Goal: Task Accomplishment & Management: Complete application form

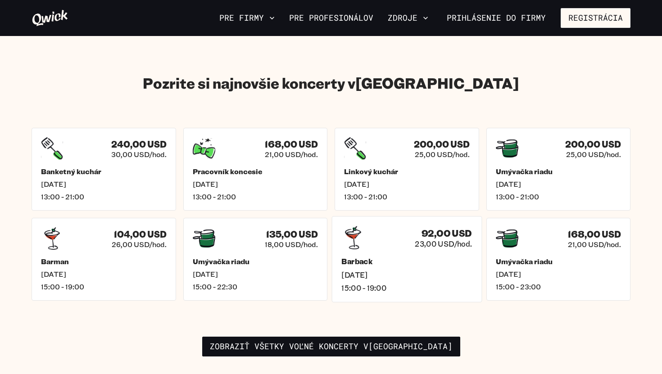
scroll to position [1348, 0]
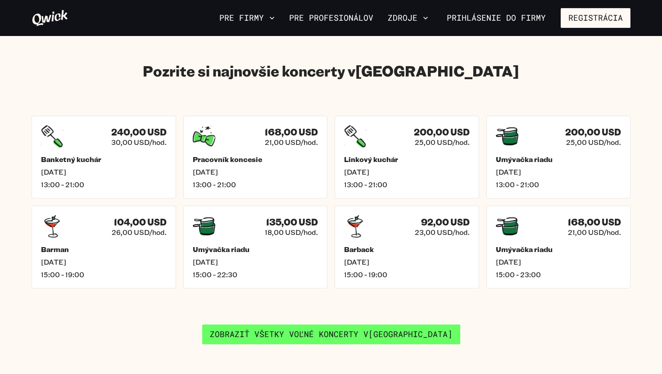
click at [334, 329] on font "Zobraziť všetky voľné koncerty v" at bounding box center [289, 334] width 158 height 11
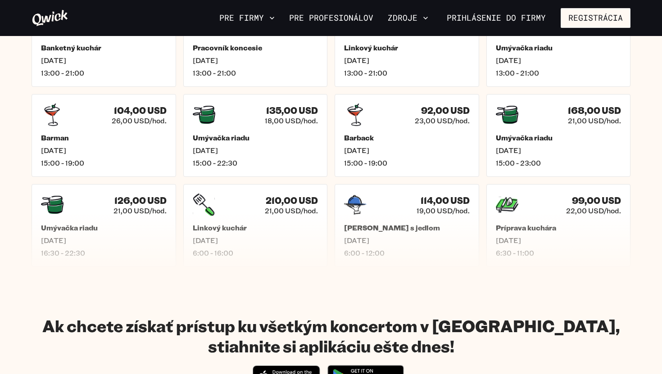
scroll to position [418, 0]
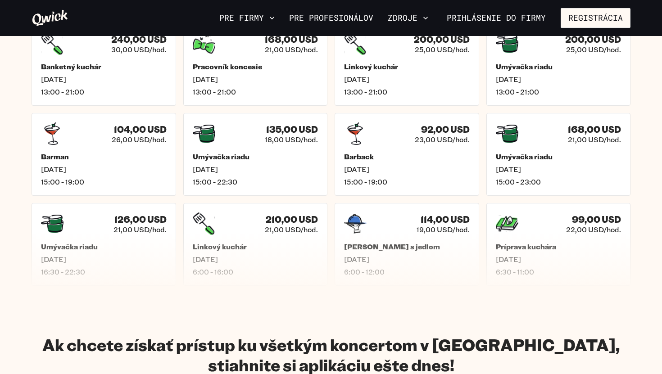
click at [366, 252] on div "[PERSON_NAME] s jedlom [DATE] 6:00 - 12:00" at bounding box center [407, 259] width 126 height 34
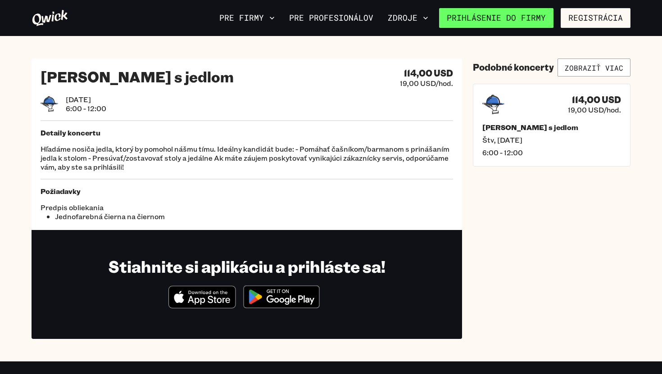
click at [455, 14] on font "Prihlásenie do firmy" at bounding box center [496, 18] width 99 height 11
click at [417, 14] on font "Zdroje" at bounding box center [403, 18] width 30 height 11
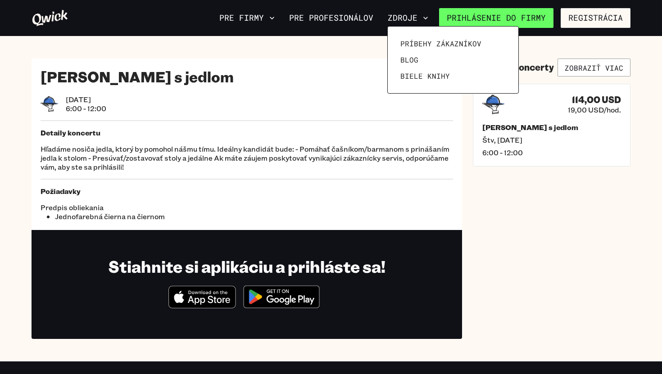
click at [491, 18] on div at bounding box center [331, 187] width 662 height 374
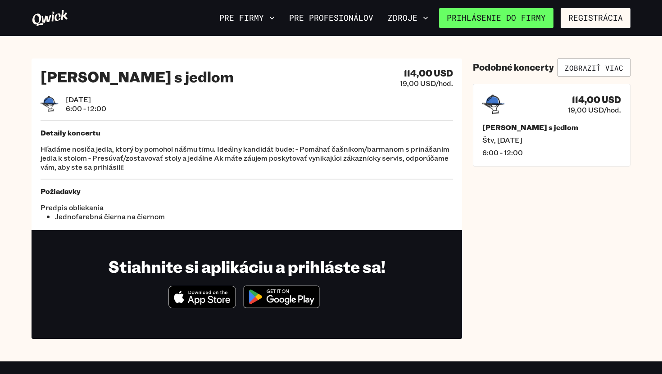
click at [493, 13] on font "Prihlásenie do firmy" at bounding box center [496, 18] width 99 height 11
